Goal: Transaction & Acquisition: Purchase product/service

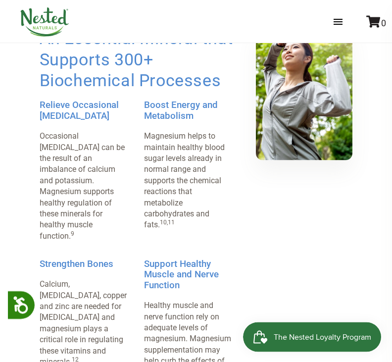
scroll to position [731, 0]
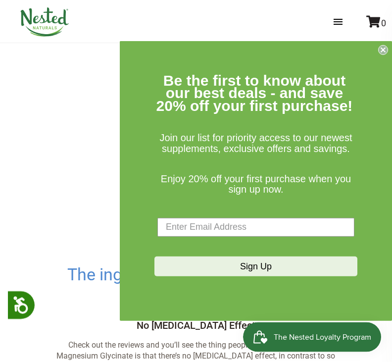
click at [386, 54] on circle "Close dialog" at bounding box center [382, 49] width 9 height 9
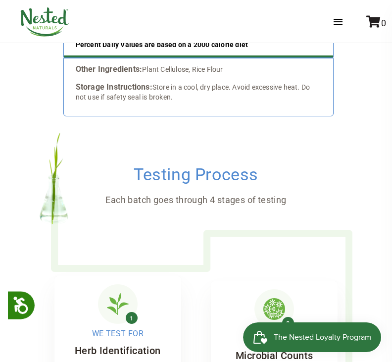
scroll to position [2450, 0]
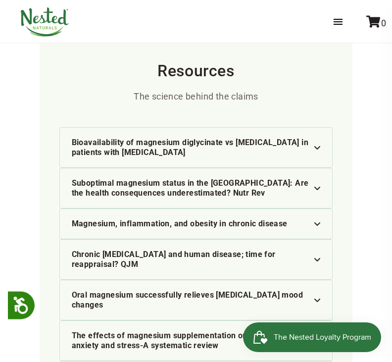
scroll to position [3077, 0]
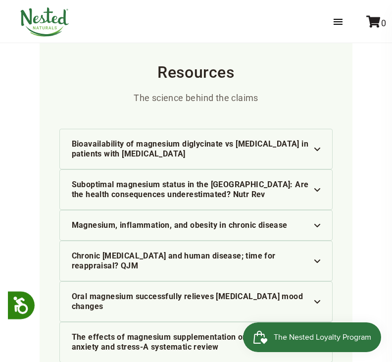
click at [316, 147] on img at bounding box center [317, 148] width 6 height 3
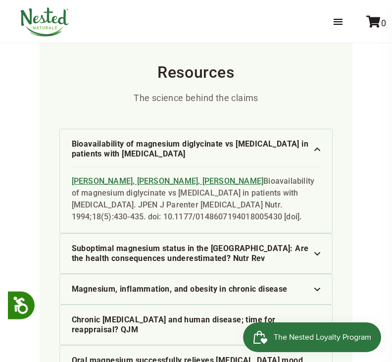
click at [319, 139] on div "Bioavailability of magnesium diglycinate vs [MEDICAL_DATA] in patients with [ME…" at bounding box center [196, 149] width 249 height 20
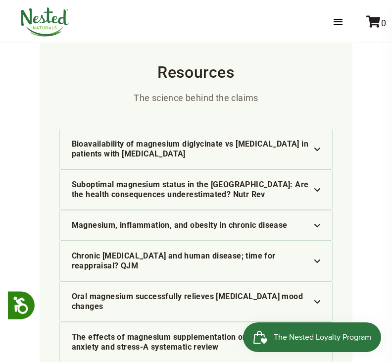
click at [320, 224] on img at bounding box center [317, 225] width 6 height 3
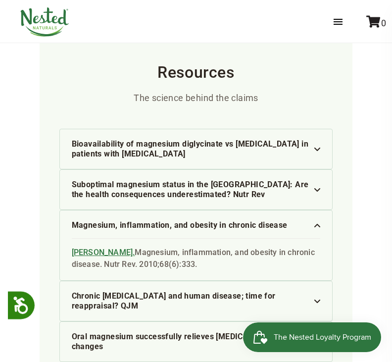
click at [320, 224] on img at bounding box center [317, 225] width 6 height 3
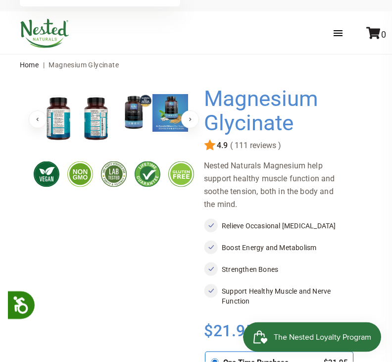
scroll to position [0, 0]
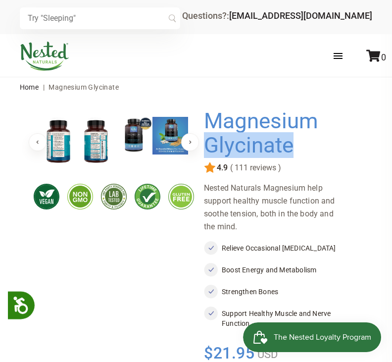
click at [168, 177] on li at bounding box center [181, 194] width 34 height 36
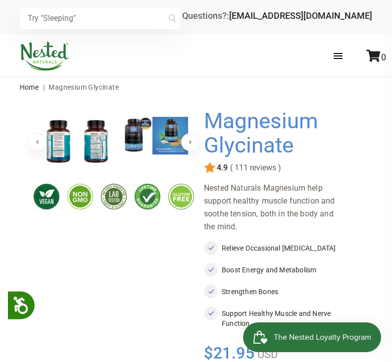
click at [187, 145] on button "Next" at bounding box center [190, 142] width 18 height 18
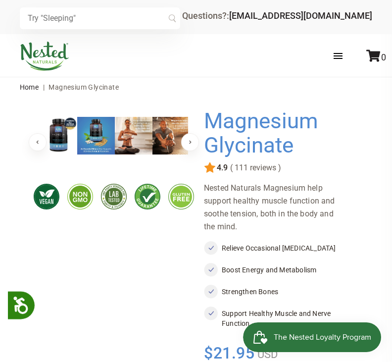
click at [191, 146] on button "Next" at bounding box center [190, 142] width 18 height 18
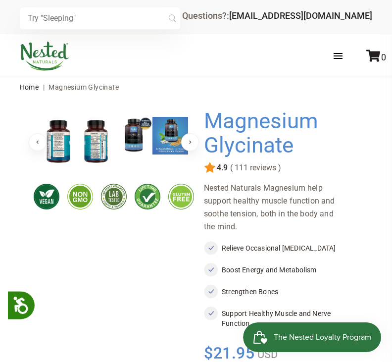
click at [190, 147] on button "Next" at bounding box center [190, 142] width 18 height 18
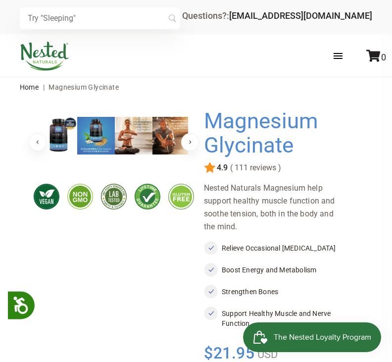
click at [34, 143] on button "Previous" at bounding box center [38, 142] width 18 height 18
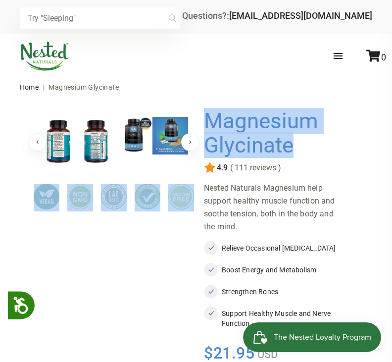
click at [197, 140] on button "Next" at bounding box center [190, 142] width 18 height 18
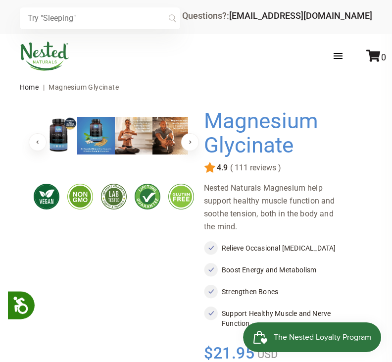
click at [332, 141] on h1 "Magnesium Glycinate" at bounding box center [275, 133] width 143 height 49
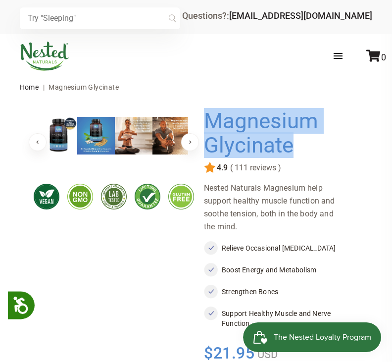
click at [138, 58] on div "Store Healthy Aging Super Greens D-Mannose Choline Restful Sleep LUNA Sleep Sup…" at bounding box center [196, 56] width 353 height 29
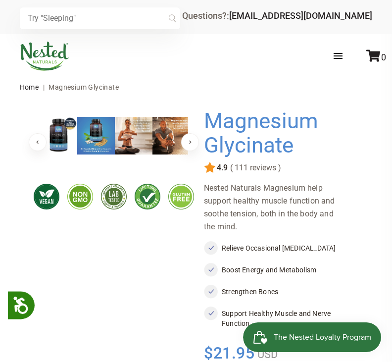
click at [178, 72] on div "Store Healthy Aging Super Greens D-Mannose Choline Restful Sleep LUNA Sleep Sup…" at bounding box center [196, 55] width 392 height 43
click at [46, 53] on img at bounding box center [44, 56] width 49 height 29
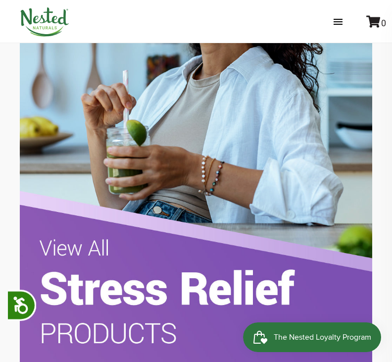
scroll to position [2141, 0]
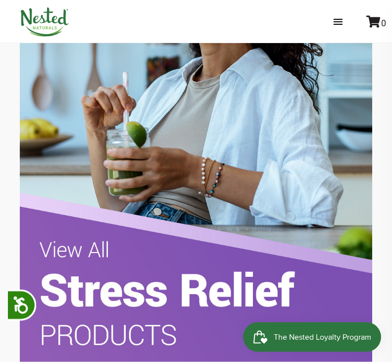
click at [193, 290] on img at bounding box center [196, 132] width 353 height 468
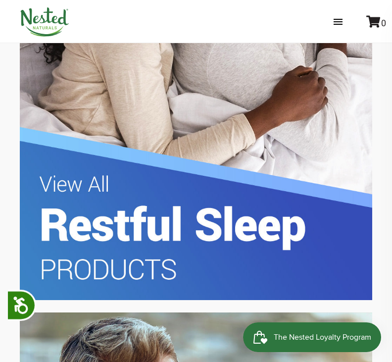
scroll to position [1242, 0]
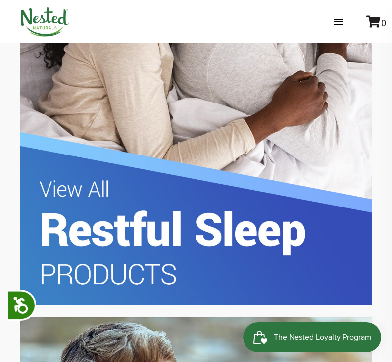
click at [248, 225] on img at bounding box center [196, 71] width 353 height 468
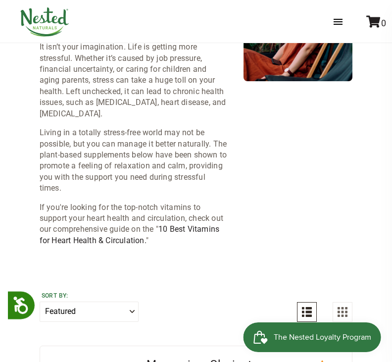
scroll to position [114, 0]
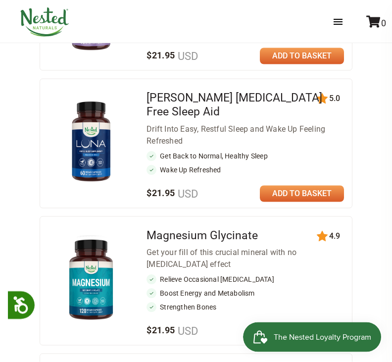
scroll to position [451, 0]
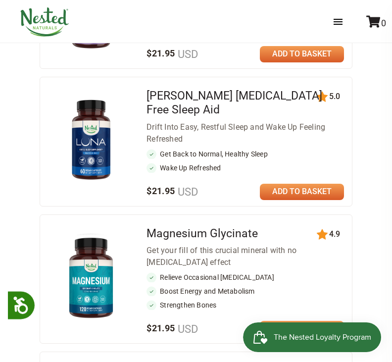
click at [95, 258] on img at bounding box center [91, 276] width 70 height 91
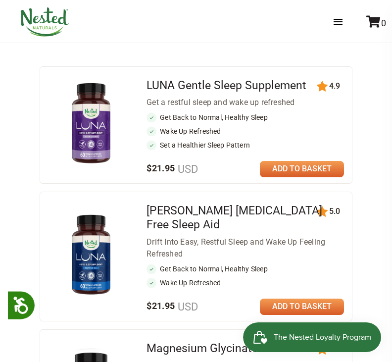
scroll to position [336, 0]
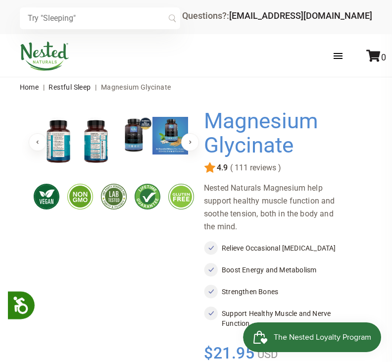
click at [188, 148] on button "Next" at bounding box center [190, 142] width 18 height 18
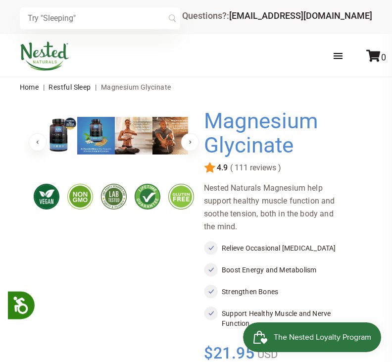
click at [191, 141] on button "Next" at bounding box center [190, 142] width 18 height 18
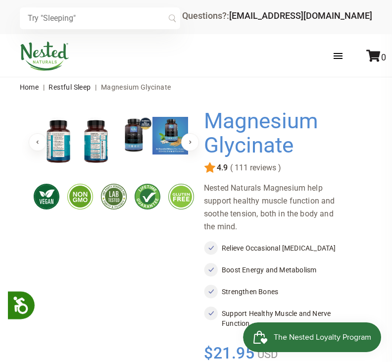
click at [188, 146] on button "Next" at bounding box center [190, 142] width 18 height 18
